Goal: Transaction & Acquisition: Purchase product/service

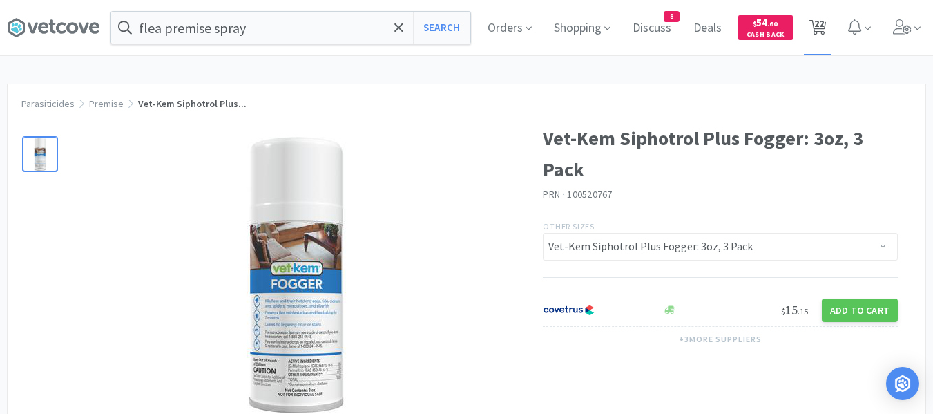
click at [824, 37] on span "22" at bounding box center [820, 23] width 10 height 55
select select "1"
select select "2"
select select "1"
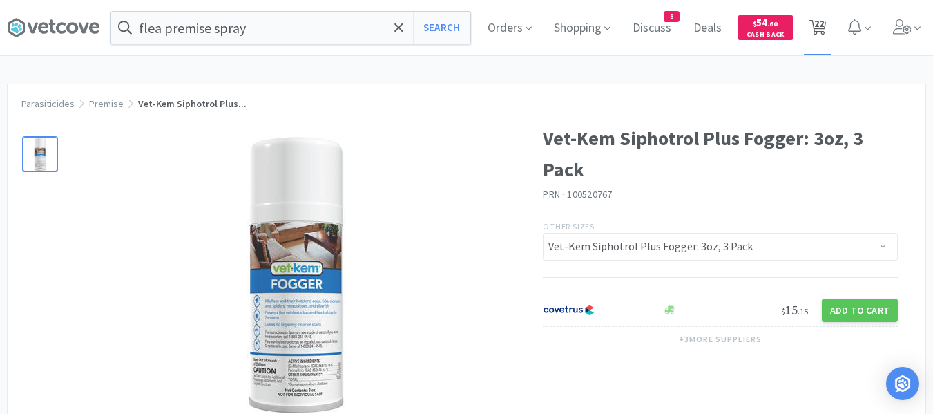
select select "1"
select select "5"
select select "2"
select select "1"
select select "2"
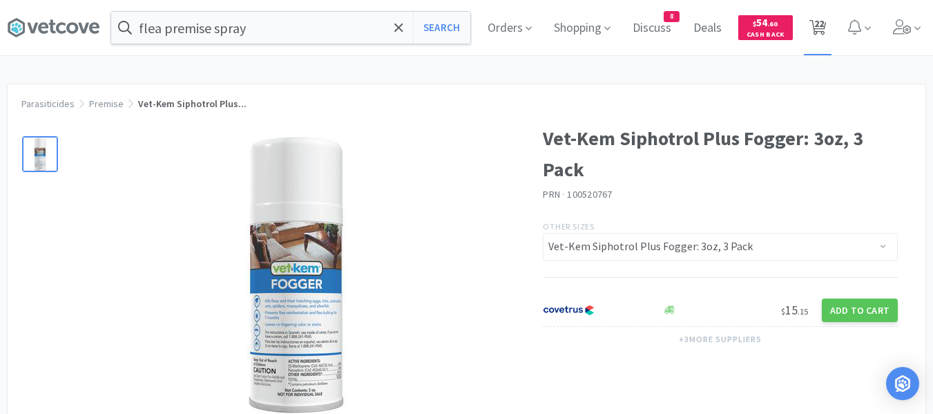
select select "3"
select select "1"
select select "2"
select select "5"
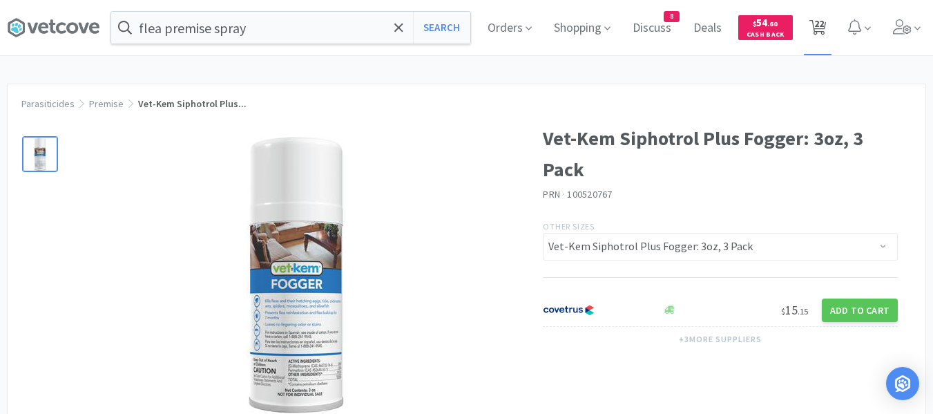
select select "10"
select select "3"
select select "1"
select select "50"
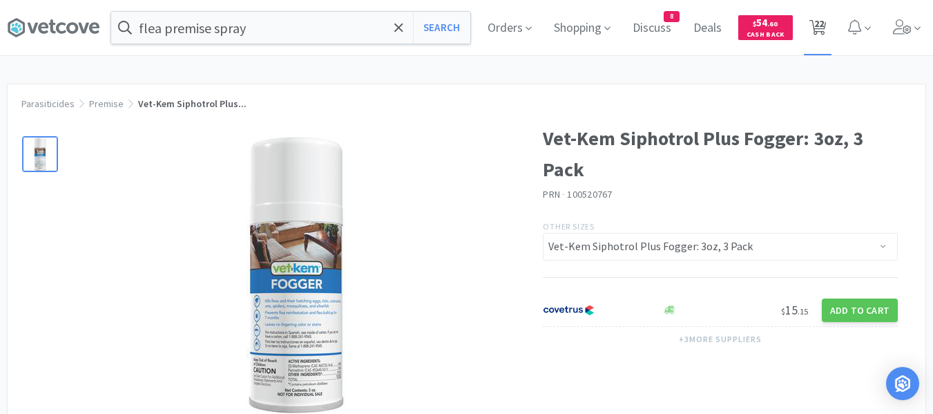
select select "50"
select select "4"
select select "10"
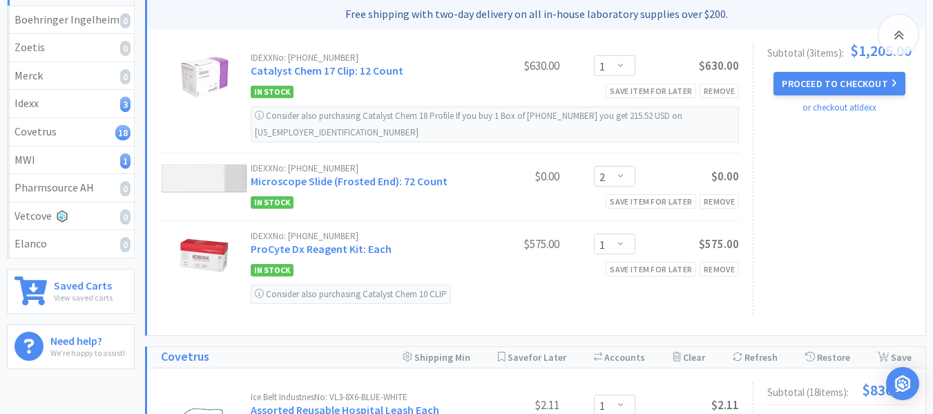
scroll to position [207, 0]
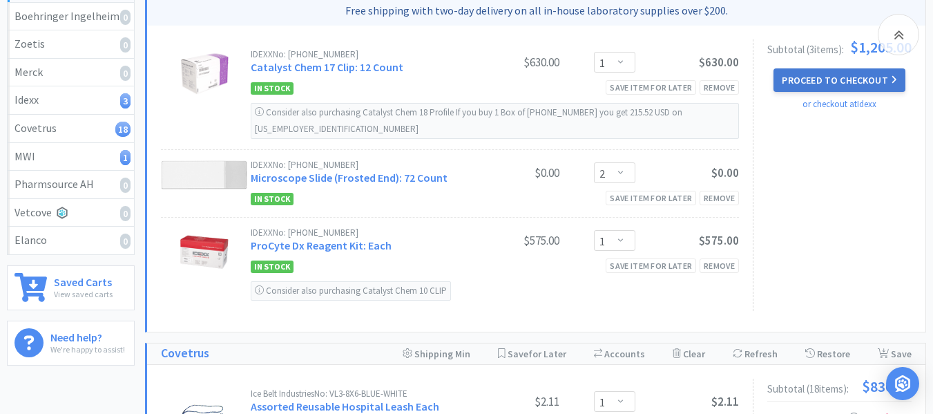
click at [822, 80] on button "Proceed to Checkout" at bounding box center [839, 79] width 131 height 23
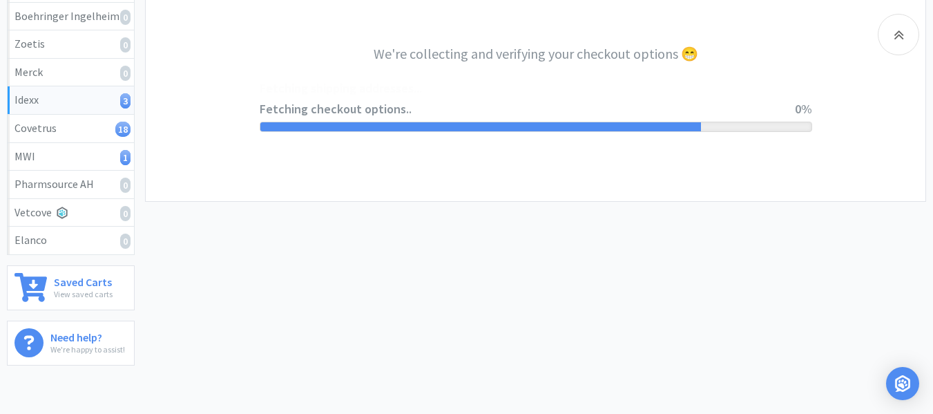
select select "904"
select select "003"
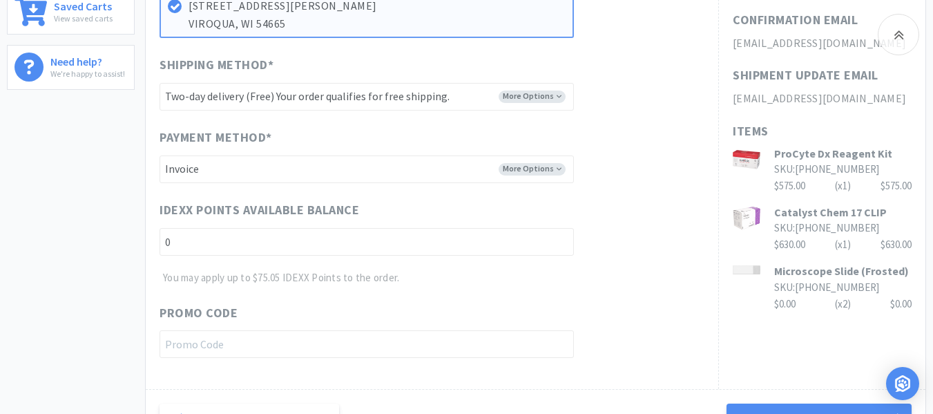
scroll to position [484, 0]
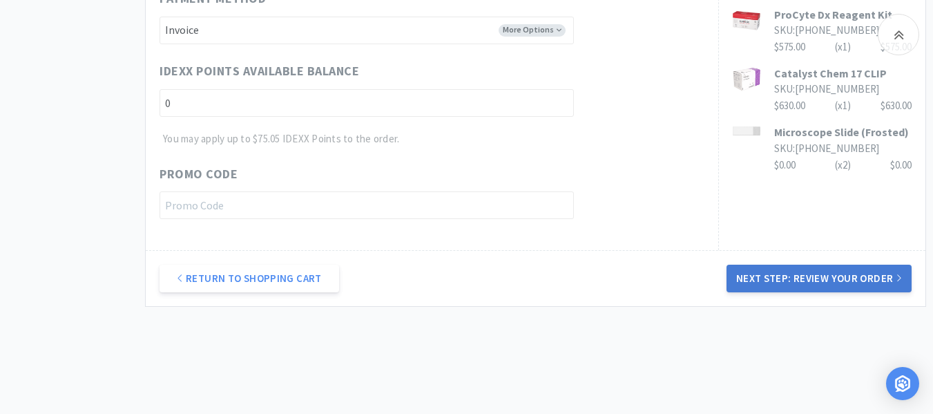
click at [777, 285] on button "Next Step: Review Your Order" at bounding box center [819, 279] width 185 height 28
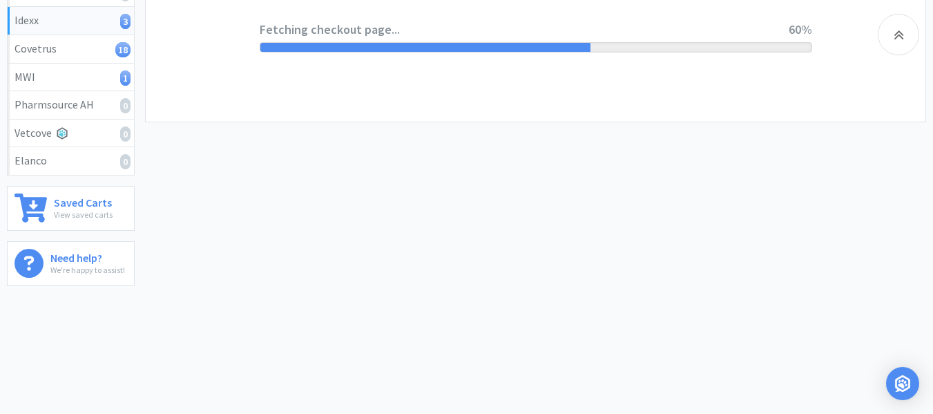
scroll to position [0, 0]
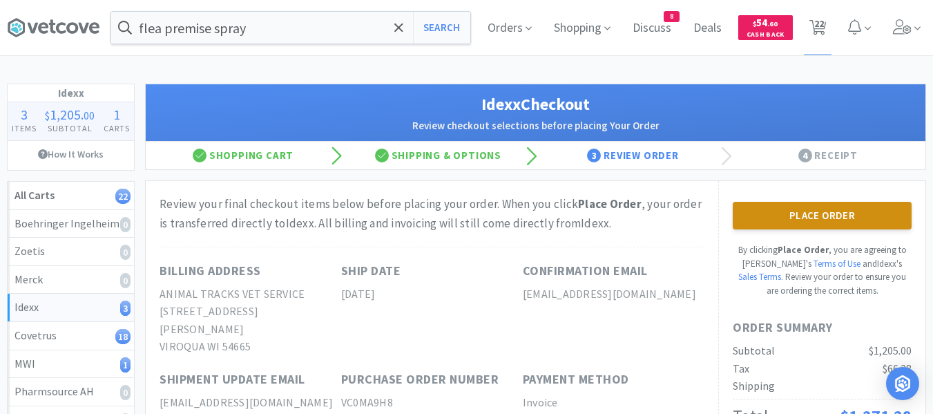
click at [788, 221] on button "Place Order" at bounding box center [822, 216] width 179 height 28
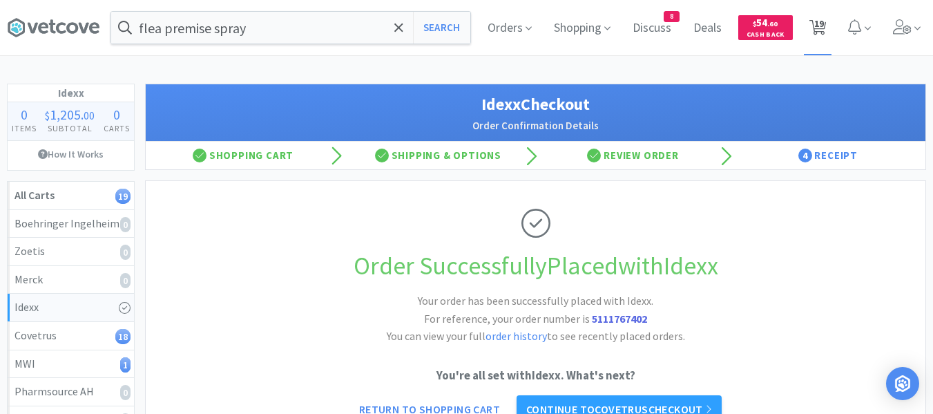
click at [817, 27] on span "19" at bounding box center [820, 23] width 10 height 55
select select "1"
select select "5"
select select "2"
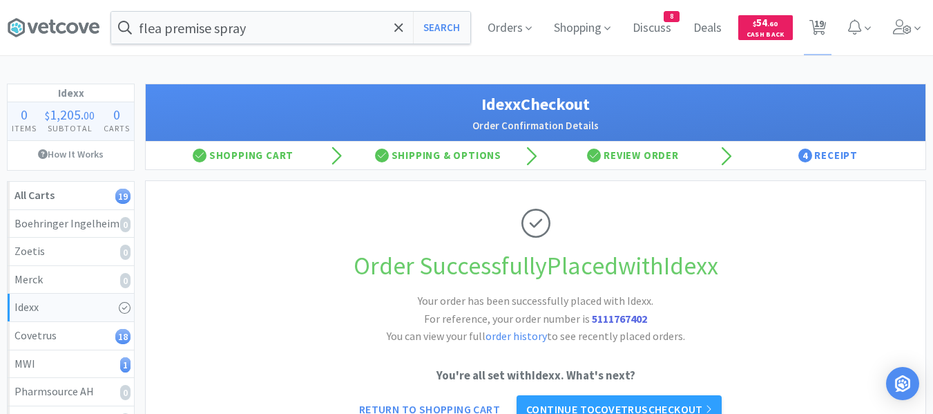
select select "1"
select select "2"
select select "3"
select select "1"
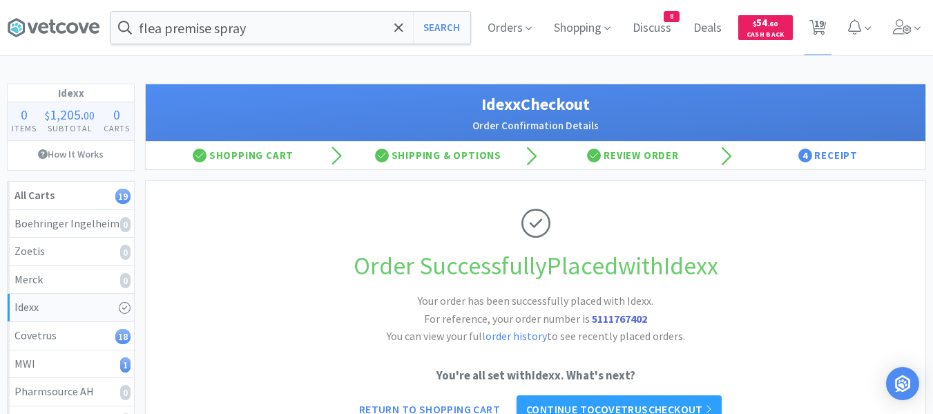
select select "2"
select select "5"
select select "10"
select select "3"
select select "1"
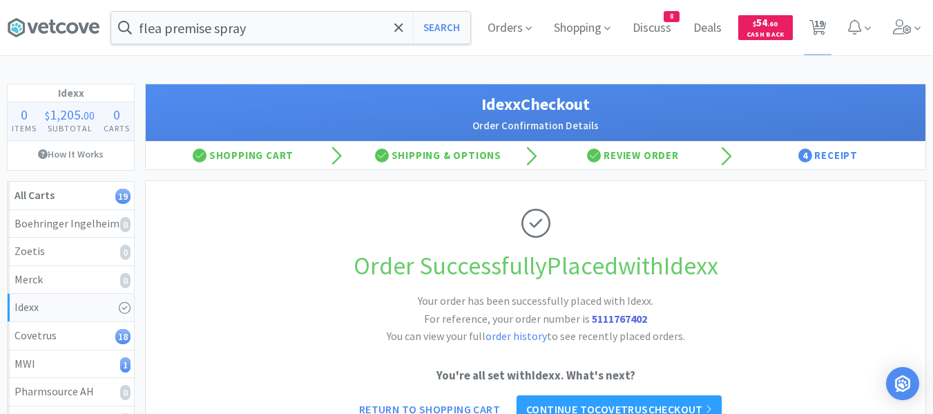
select select "1"
select select "50"
select select "4"
select select "10"
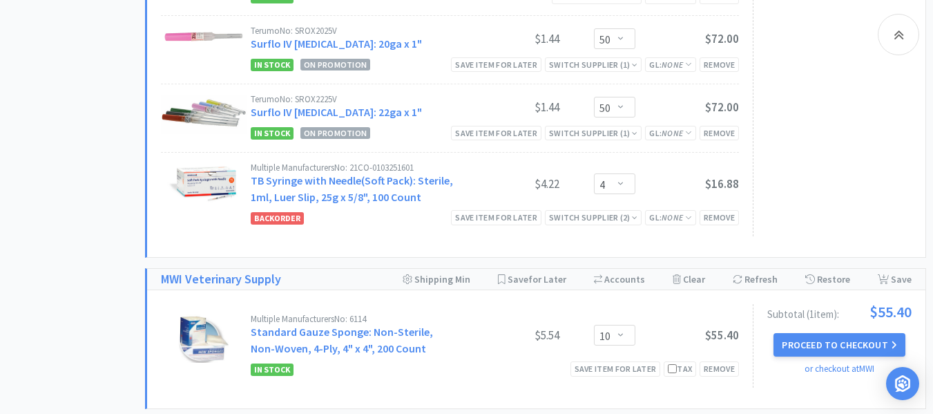
scroll to position [1520, 0]
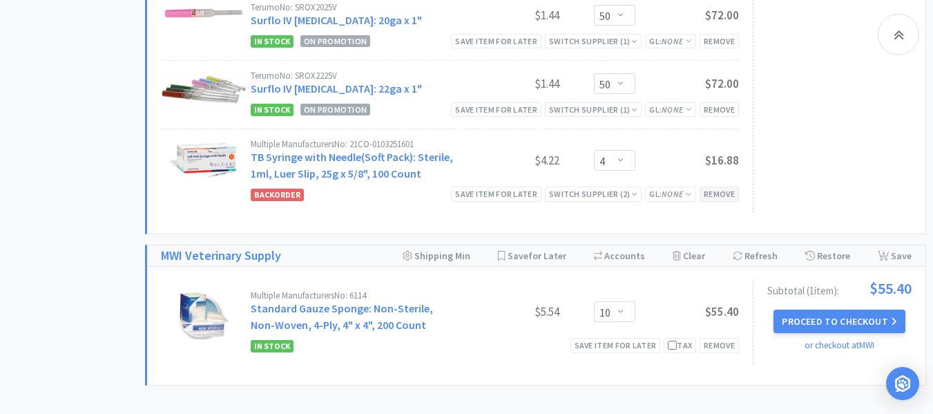
click at [724, 187] on div "Remove" at bounding box center [719, 194] width 39 height 15
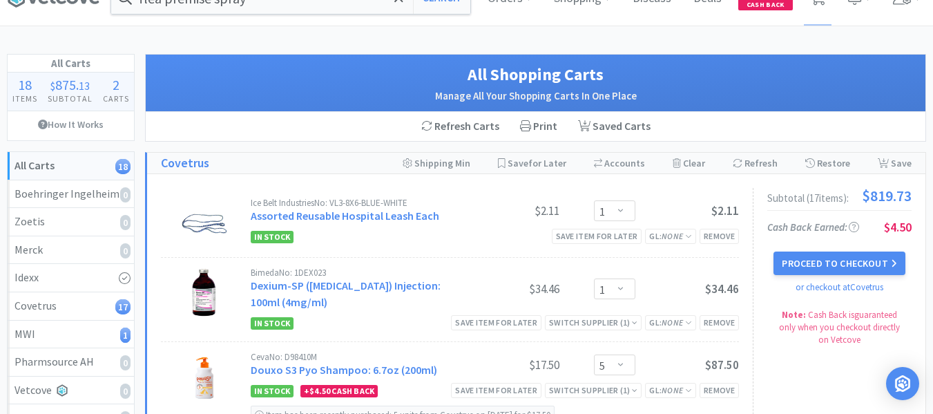
scroll to position [0, 0]
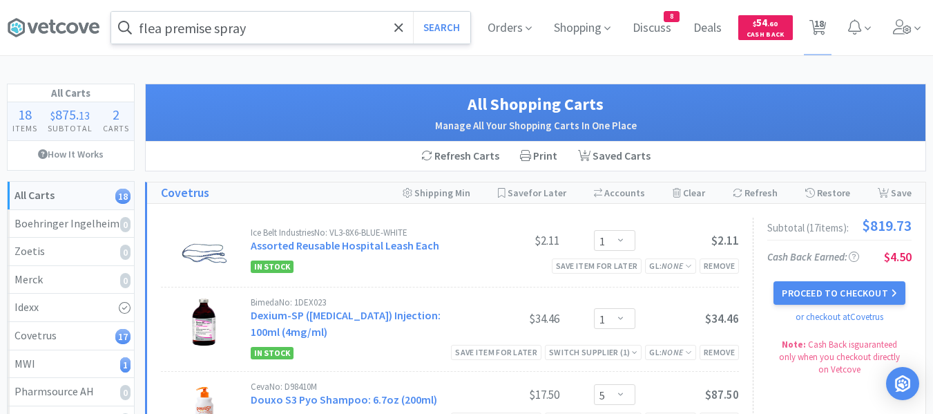
click at [327, 28] on input "flea premise spray" at bounding box center [290, 28] width 359 height 32
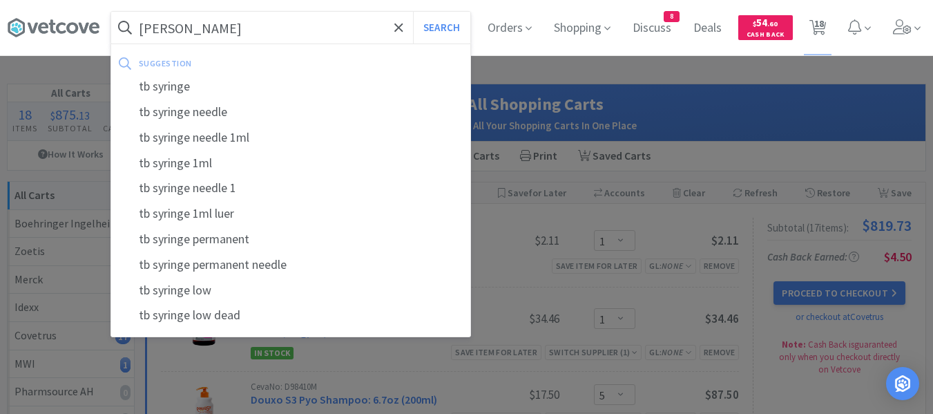
type input "[PERSON_NAME]"
click at [413, 12] on button "Search" at bounding box center [441, 28] width 57 height 32
select select "1"
select select "5"
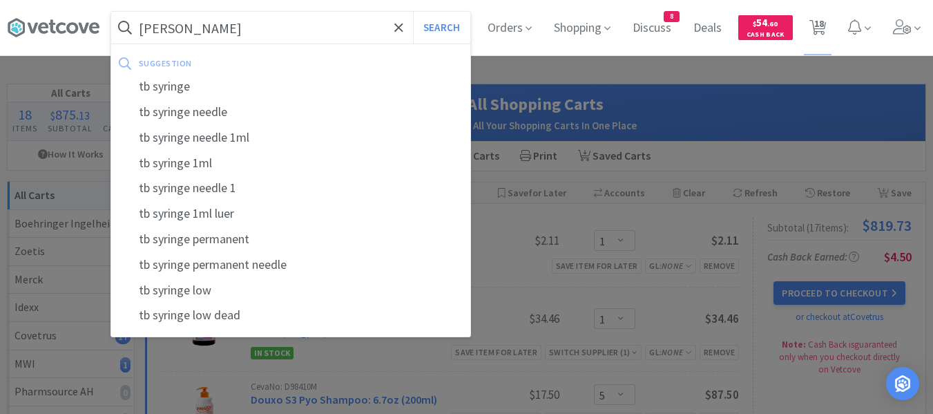
select select "2"
select select "1"
select select "2"
select select "3"
select select "1"
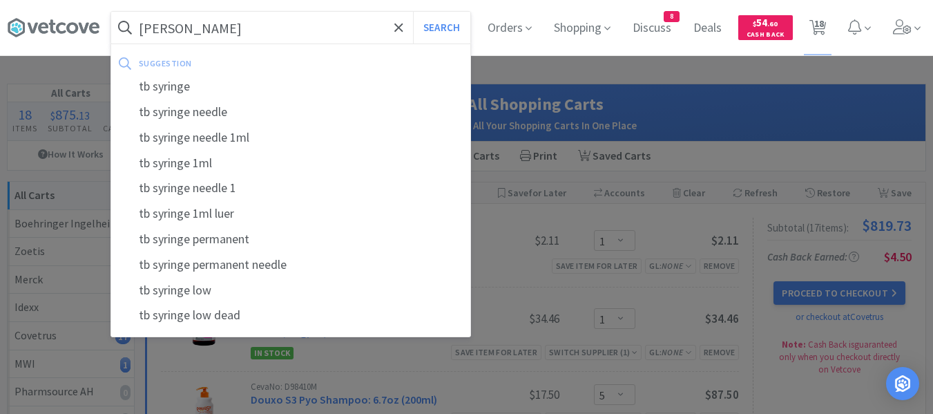
select select "1"
select select "2"
select select "5"
select select "10"
select select "3"
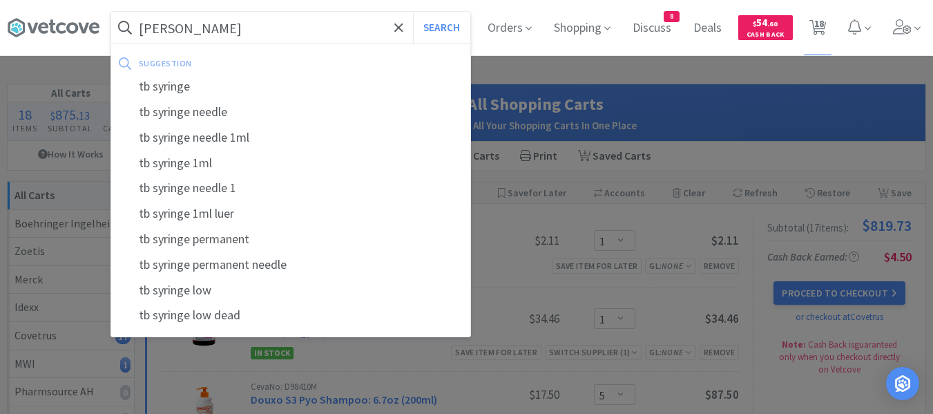
select select "1"
select select "50"
select select "10"
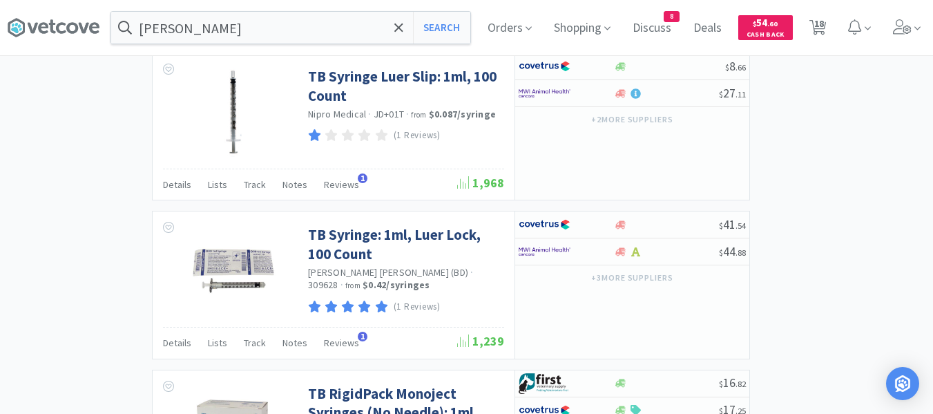
scroll to position [1520, 0]
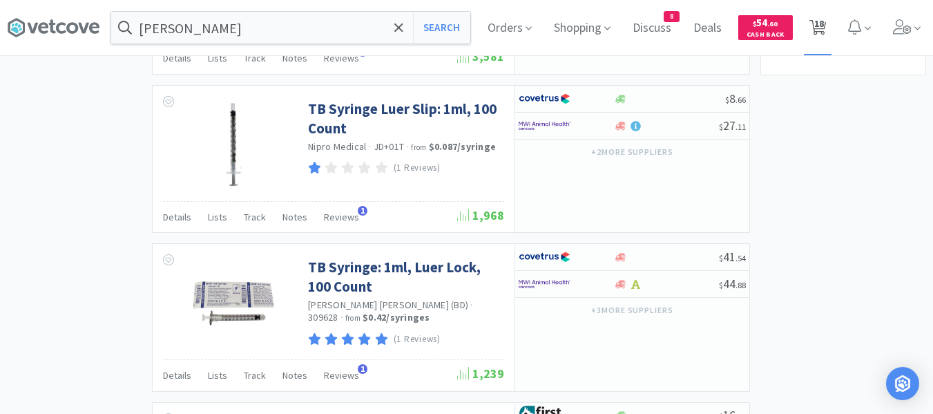
click at [824, 32] on span "18" at bounding box center [820, 23] width 10 height 55
select select "1"
select select "5"
select select "2"
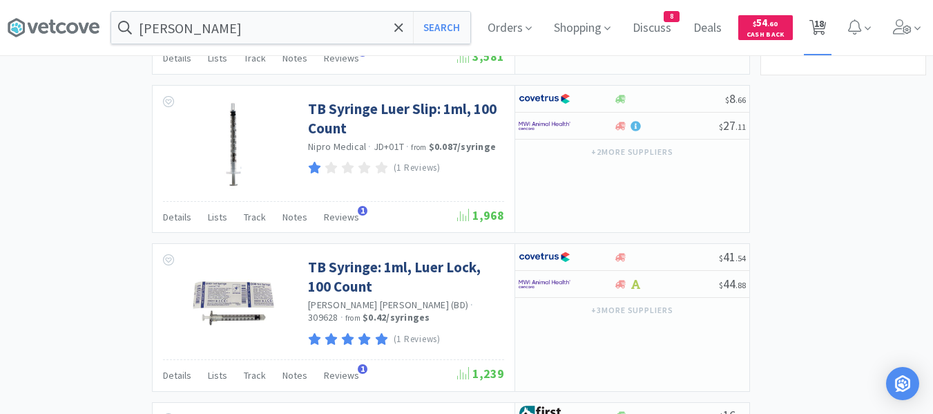
select select "1"
select select "2"
select select "3"
select select "1"
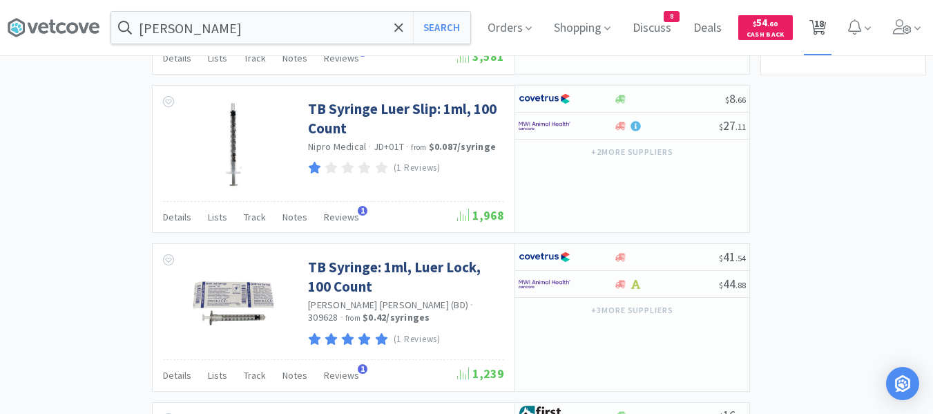
select select "2"
select select "5"
select select "10"
select select "3"
select select "1"
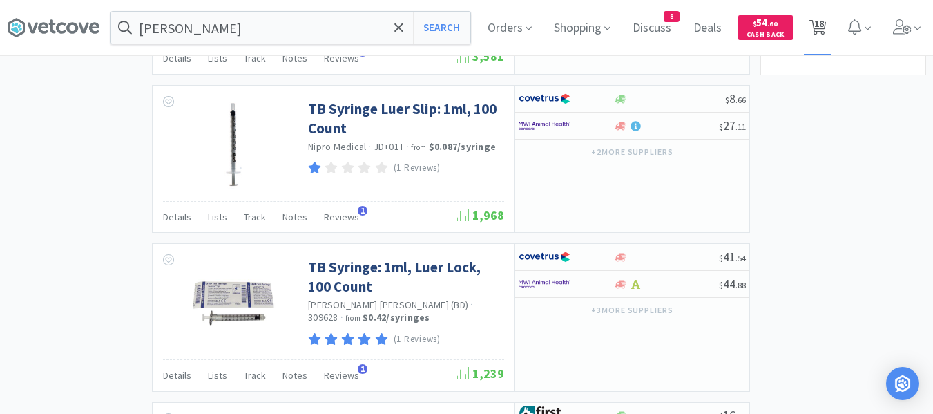
select select "1"
select select "50"
select select "10"
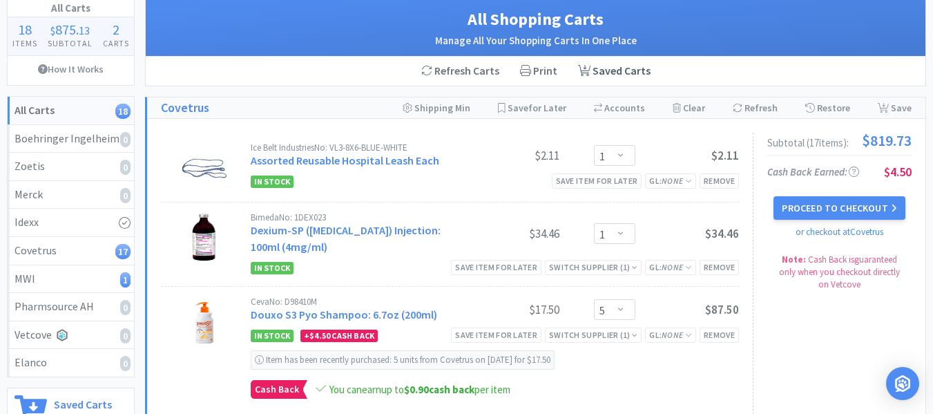
scroll to position [138, 0]
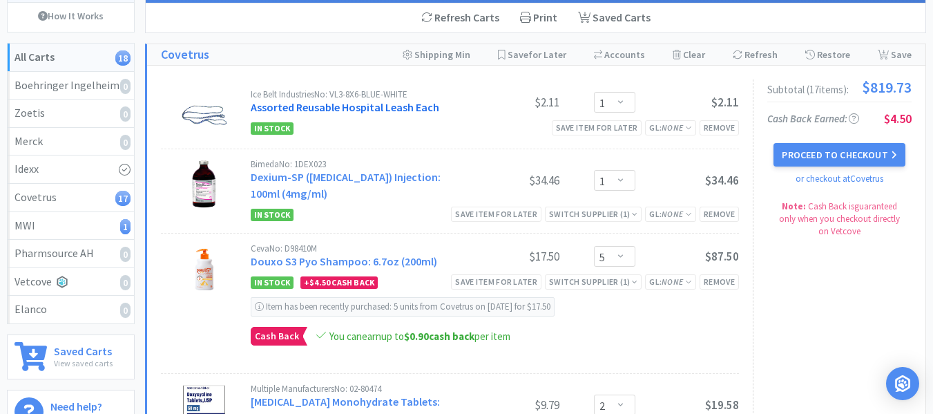
click at [362, 111] on link "Assorted Reusable Hospital Leash Each" at bounding box center [345, 107] width 189 height 14
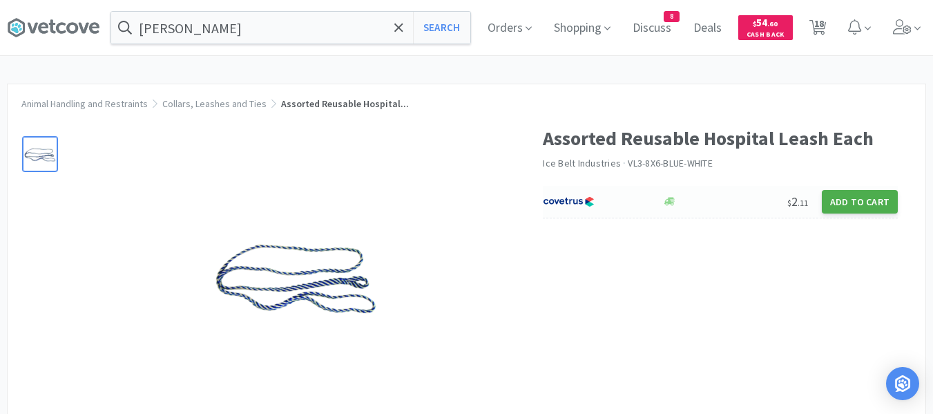
click at [863, 204] on button "Add to Cart" at bounding box center [860, 201] width 76 height 23
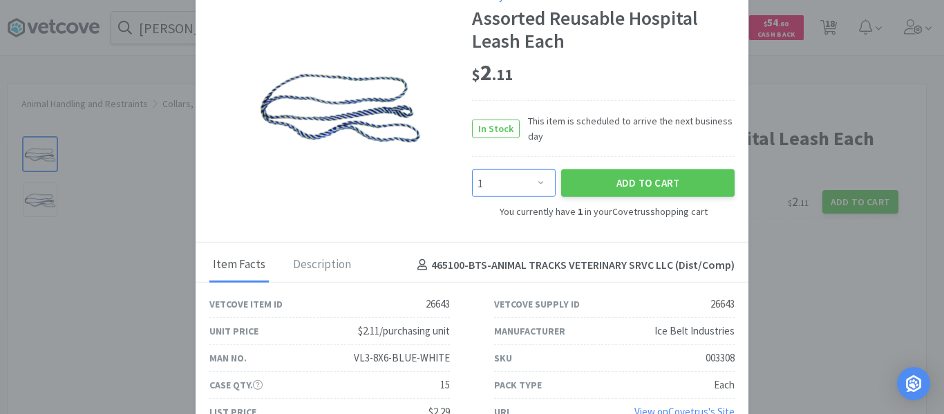
click at [535, 184] on select "Enter Quantity 1 2 3 4 5 6 7 8 9 10 11 12 13 14 15 16 17 18 19 20 Enter Quantity" at bounding box center [514, 183] width 84 height 28
select select "9"
click at [472, 169] on select "Enter Quantity 1 2 3 4 5 6 7 8 9 10 11 12 13 14 15 16 17 18 19 20 Enter Quantity" at bounding box center [514, 183] width 84 height 28
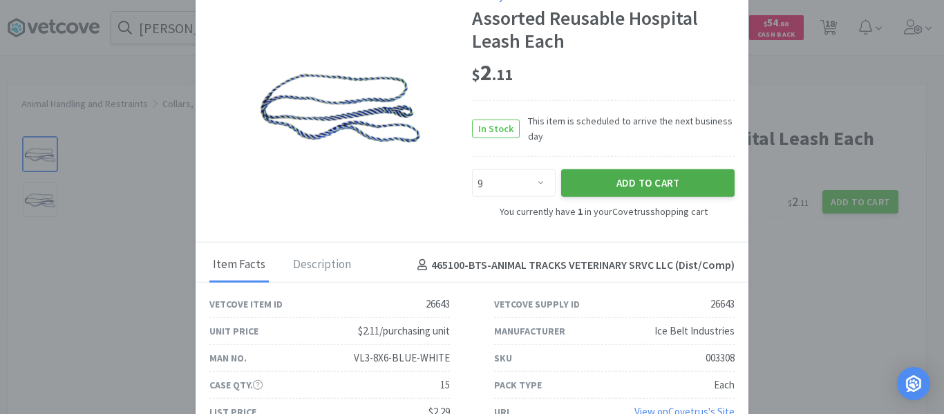
click at [601, 178] on button "Add to Cart" at bounding box center [647, 183] width 173 height 28
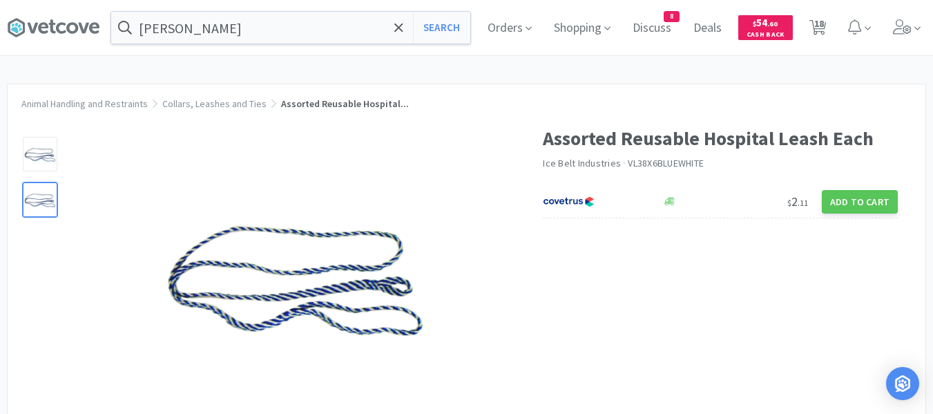
click at [44, 203] on div at bounding box center [40, 199] width 35 height 35
click at [823, 33] on icon at bounding box center [818, 27] width 17 height 15
select select "10"
select select "1"
select select "5"
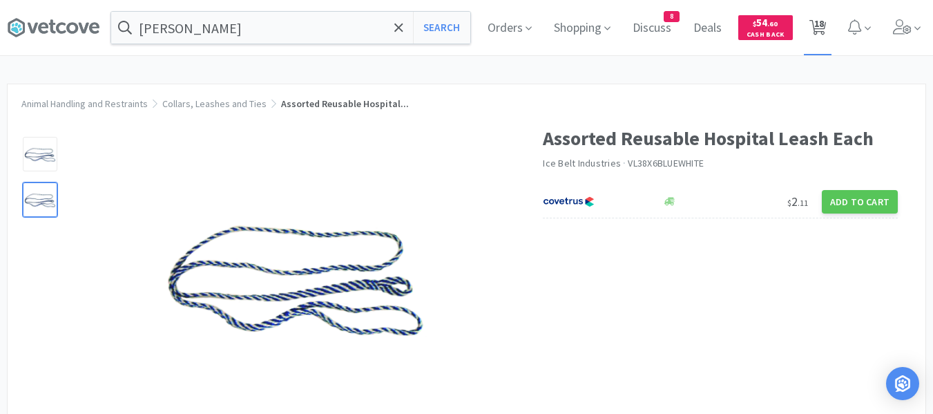
select select "2"
select select "1"
select select "2"
select select "3"
select select "1"
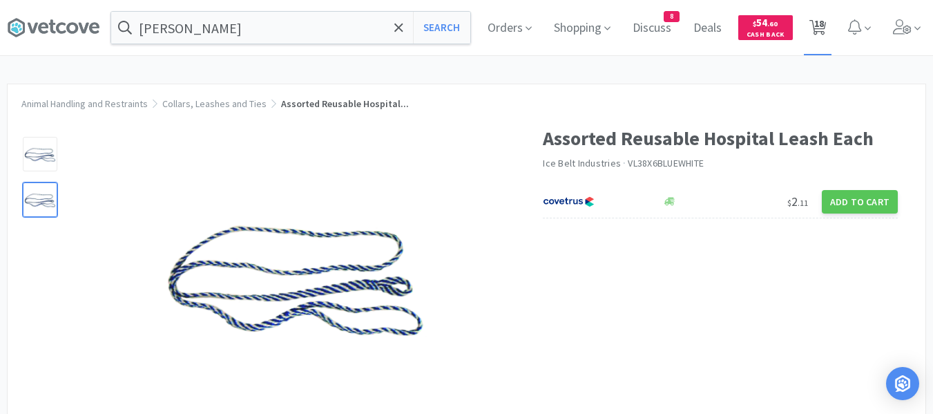
select select "1"
select select "2"
select select "5"
select select "10"
select select "3"
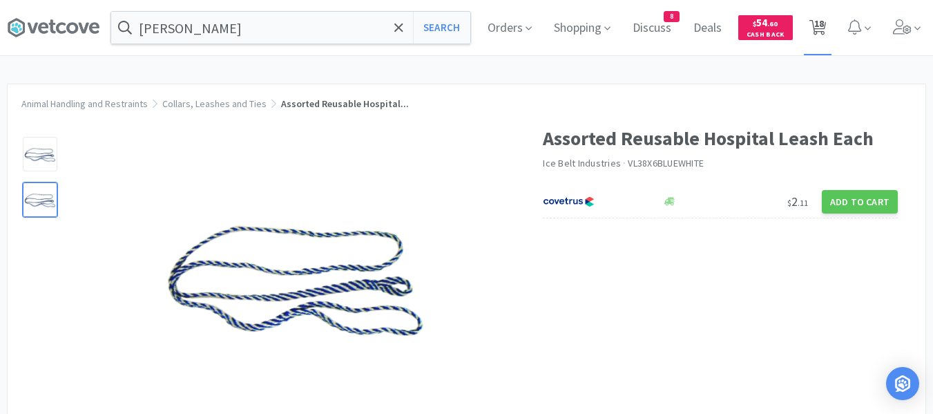
select select "1"
select select "50"
select select "10"
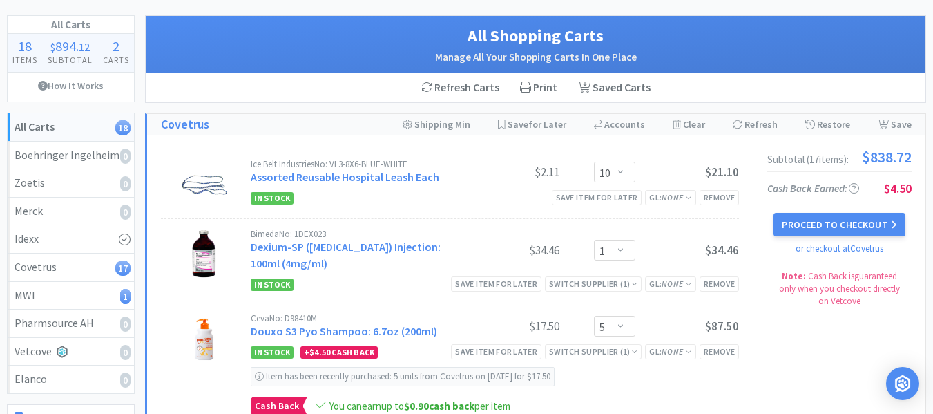
scroll to position [69, 0]
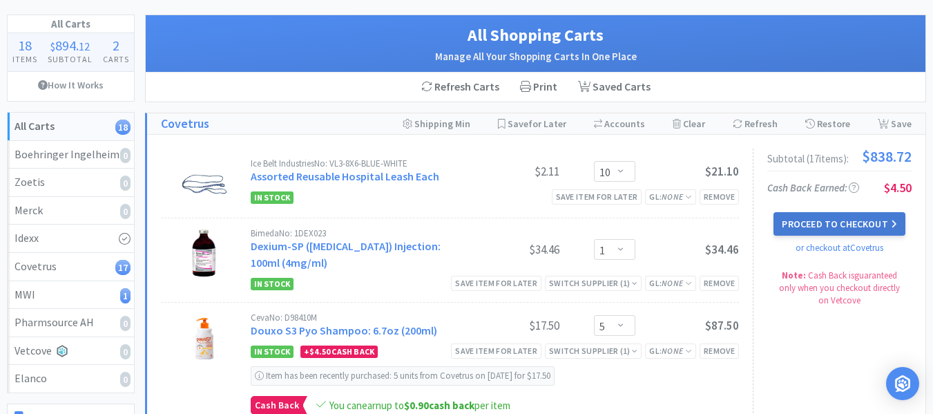
click at [796, 231] on button "Proceed to Checkout" at bounding box center [839, 223] width 131 height 23
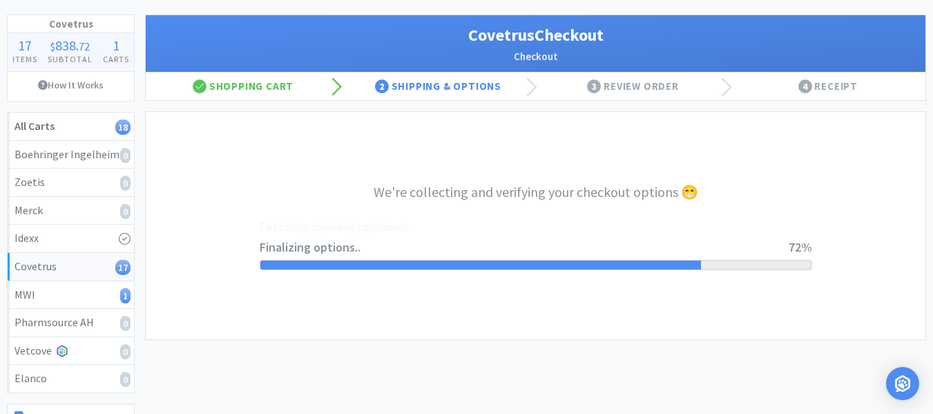
select select "ACCOUNT"
select select "cvt-standard-net"
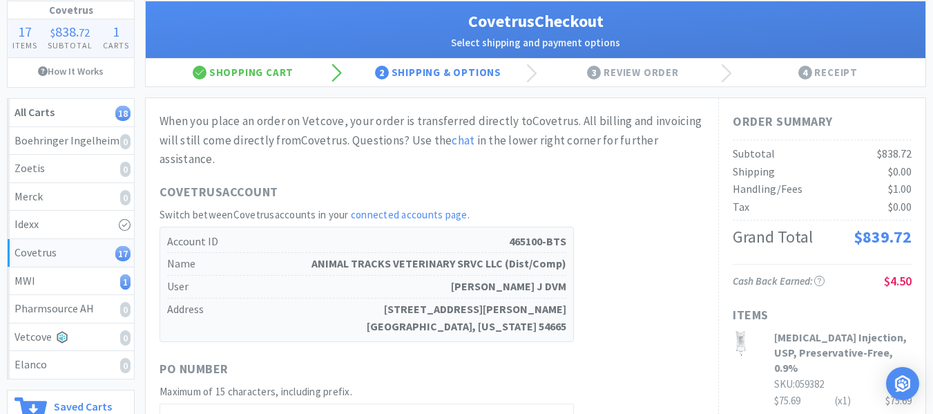
scroll to position [138, 0]
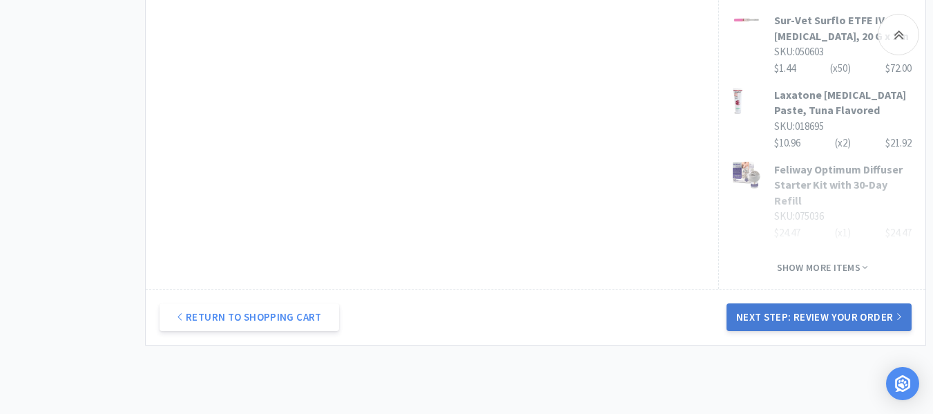
click at [778, 310] on button "Next Step: Review Your Order" at bounding box center [819, 317] width 185 height 28
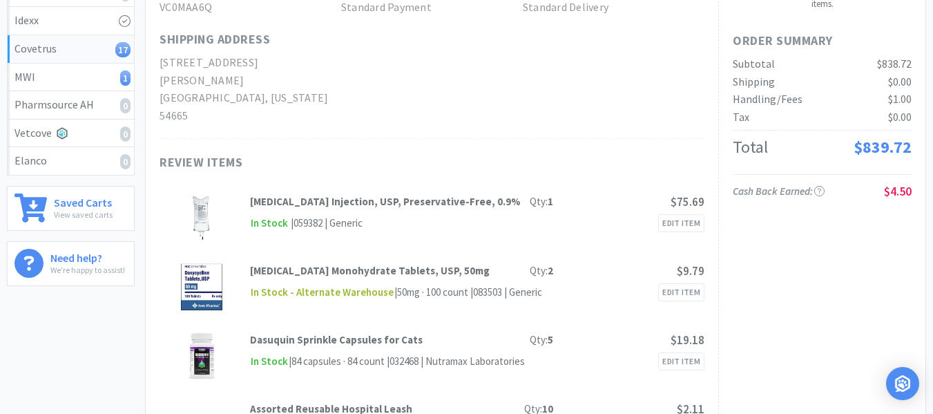
scroll to position [0, 0]
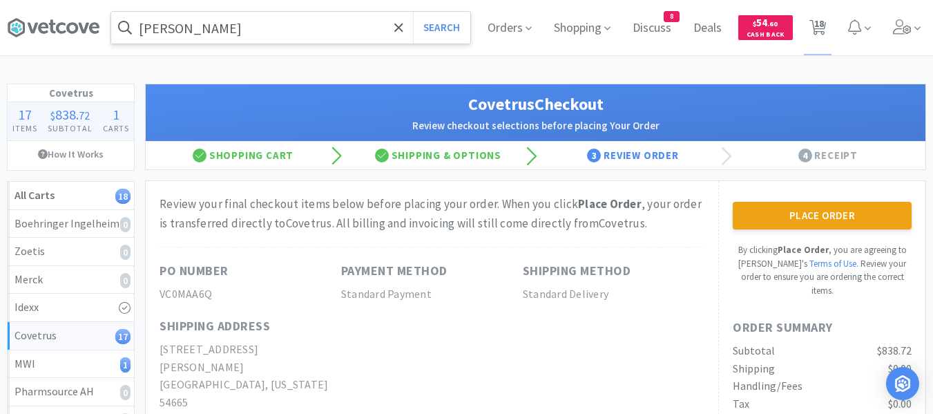
click at [214, 34] on input "[PERSON_NAME]" at bounding box center [290, 28] width 359 height 32
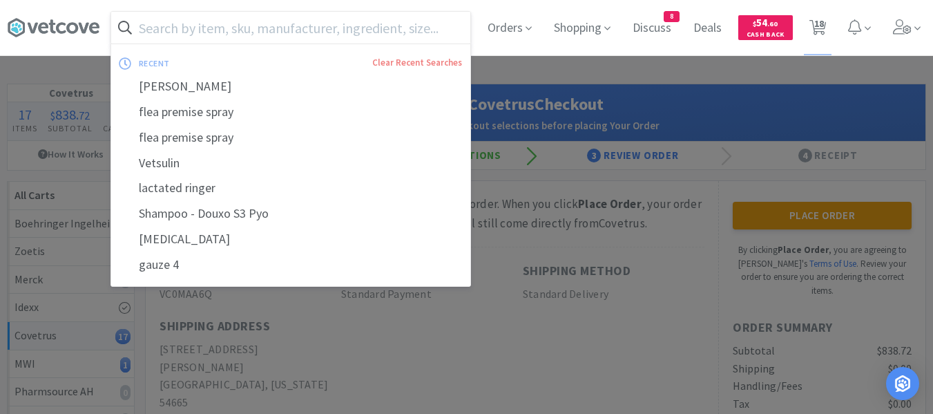
click at [561, 79] on div at bounding box center [466, 207] width 933 height 414
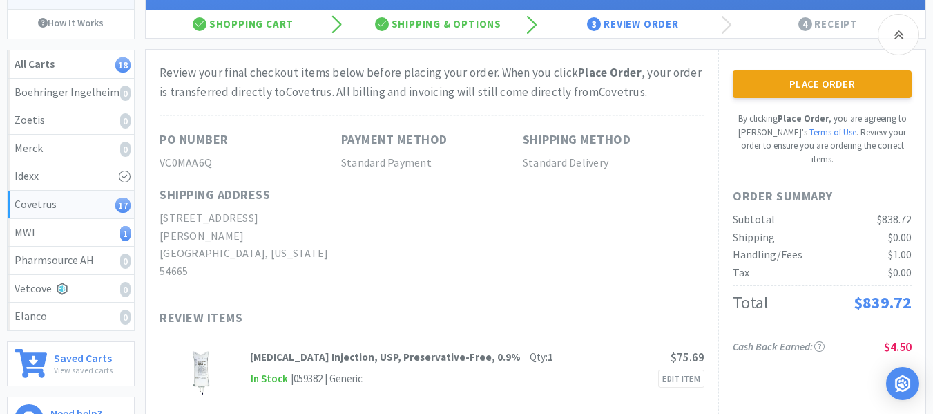
scroll to position [207, 0]
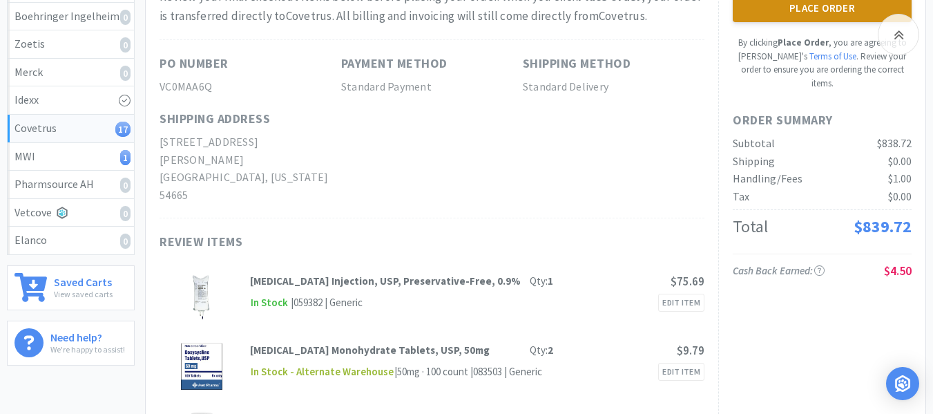
click at [789, 10] on button "Place Order" at bounding box center [822, 8] width 179 height 28
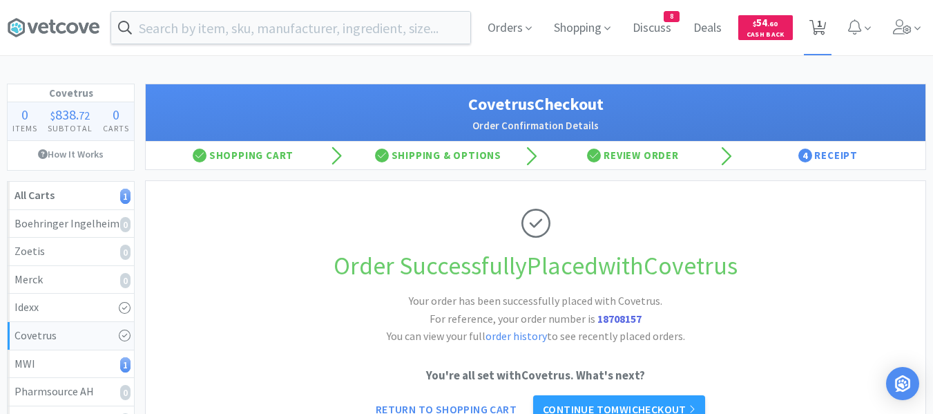
click at [815, 35] on icon at bounding box center [818, 27] width 17 height 15
select select "10"
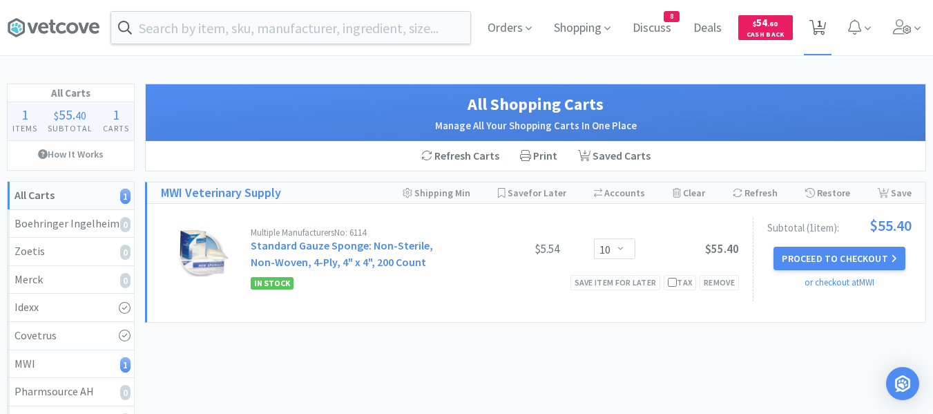
click at [819, 27] on span "1" at bounding box center [819, 23] width 5 height 55
click at [518, 35] on span "Orders" at bounding box center [509, 27] width 55 height 55
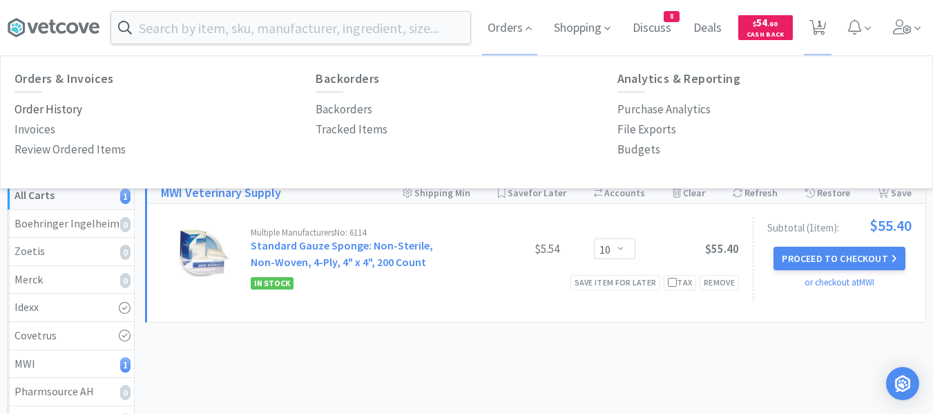
click at [46, 111] on p "Order History" at bounding box center [49, 109] width 68 height 19
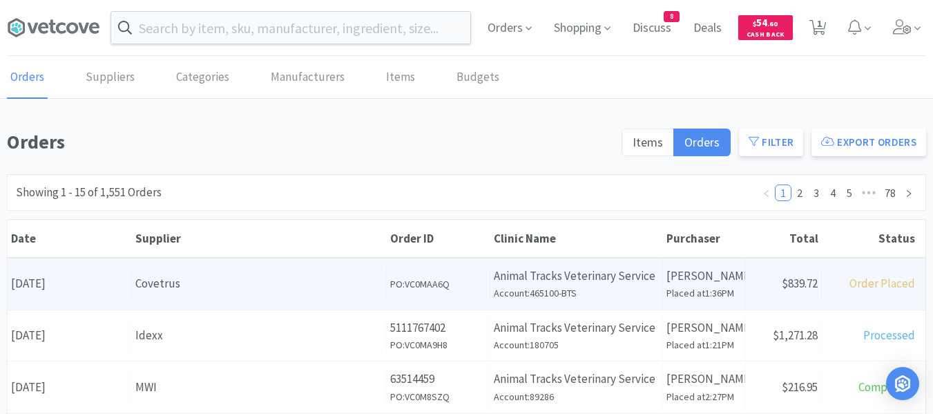
click at [136, 300] on div "Supplier Covetrus" at bounding box center [259, 283] width 255 height 35
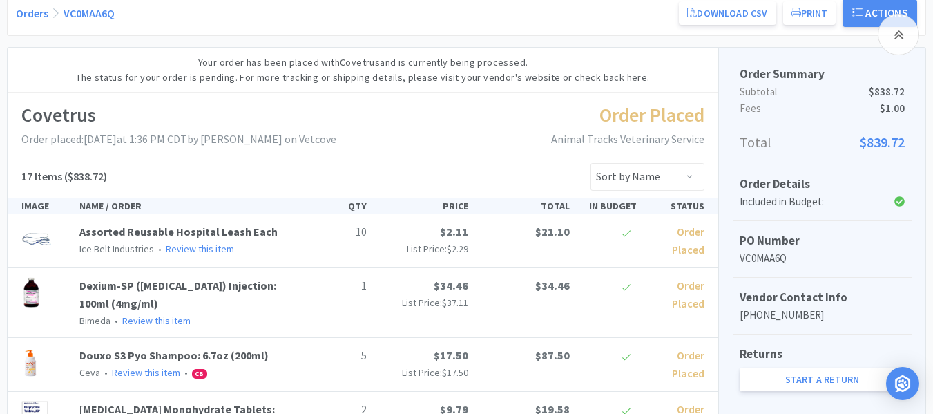
scroll to position [173, 0]
